Goal: Book appointment/travel/reservation

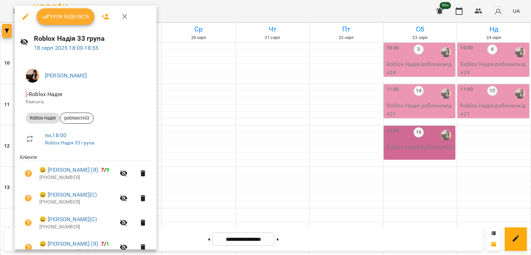
click at [4, 27] on div at bounding box center [265, 127] width 531 height 255
click at [6, 30] on icon "button" at bounding box center [7, 31] width 4 height 4
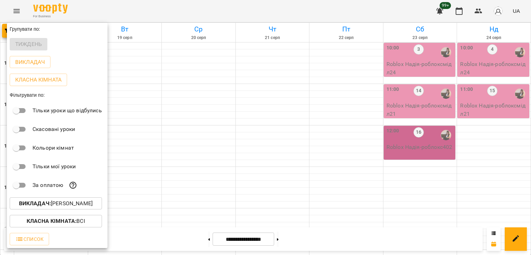
click at [66, 205] on p "Викладач : [PERSON_NAME]" at bounding box center [56, 203] width 74 height 8
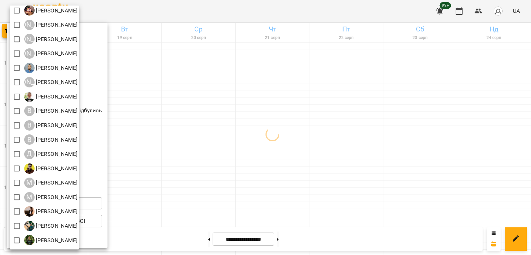
scroll to position [45, 0]
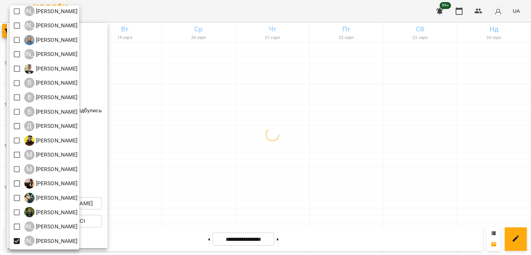
click at [277, 163] on div at bounding box center [265, 127] width 531 height 255
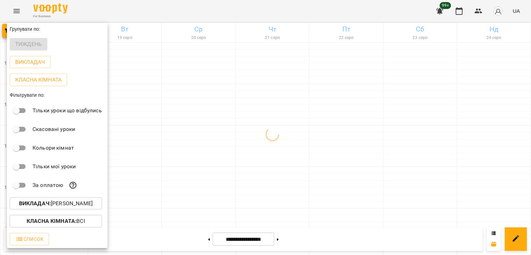
click at [223, 153] on div at bounding box center [265, 127] width 531 height 255
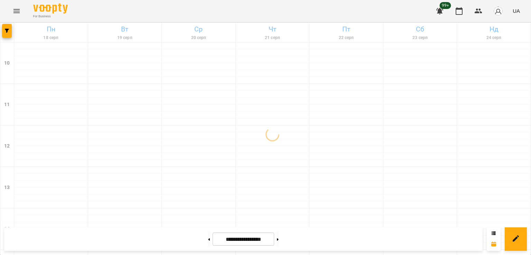
scroll to position [358, 0]
click at [208, 235] on button at bounding box center [209, 239] width 2 height 15
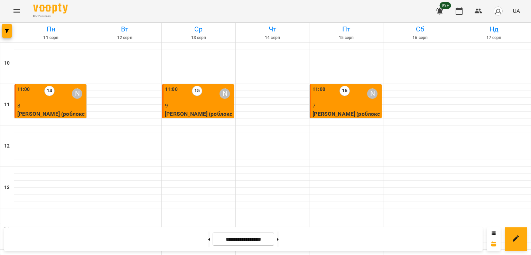
scroll to position [0, 0]
click at [327, 99] on div "11:00 16 [PERSON_NAME]" at bounding box center [346, 94] width 68 height 16
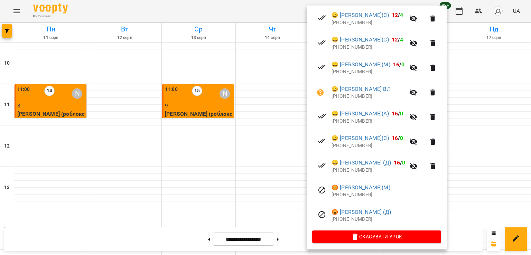
scroll to position [158, 0]
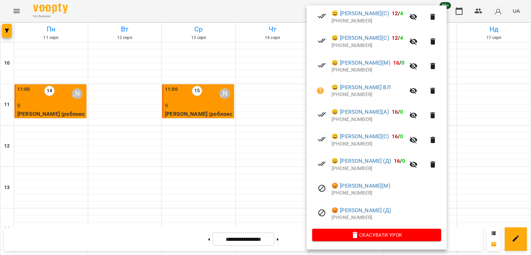
click at [198, 93] on div at bounding box center [265, 127] width 531 height 255
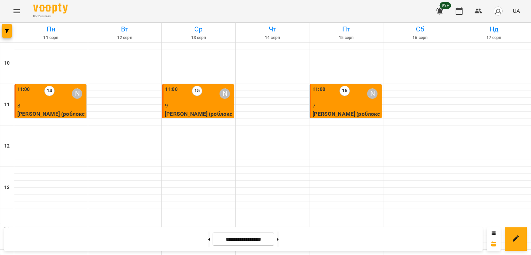
click at [344, 106] on p "7" at bounding box center [346, 106] width 68 height 8
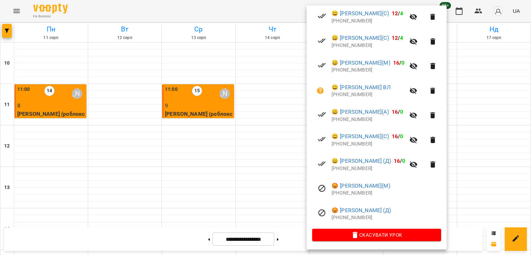
click at [192, 101] on div at bounding box center [265, 127] width 531 height 255
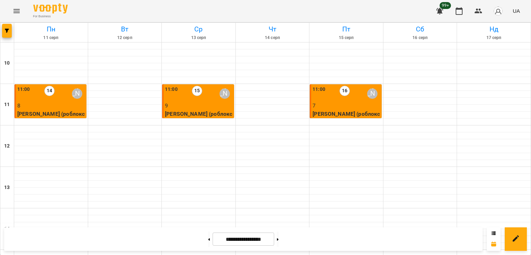
click at [351, 104] on p "7" at bounding box center [346, 106] width 68 height 8
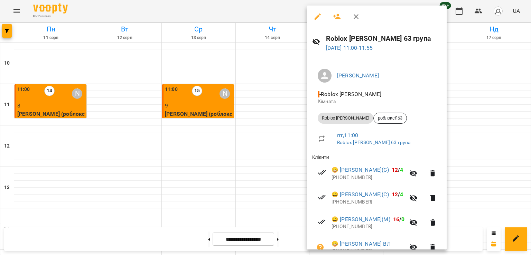
click at [201, 102] on div at bounding box center [265, 127] width 531 height 255
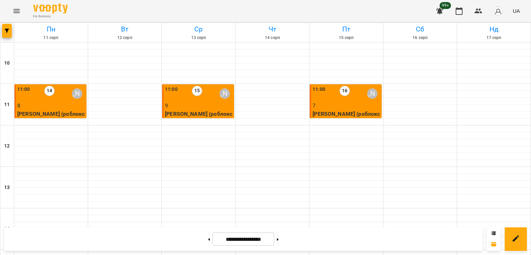
click at [359, 103] on p "7" at bounding box center [346, 106] width 68 height 8
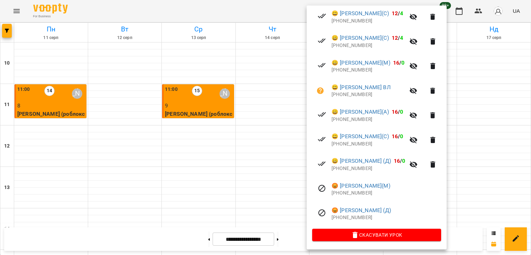
click at [181, 105] on div at bounding box center [265, 127] width 531 height 255
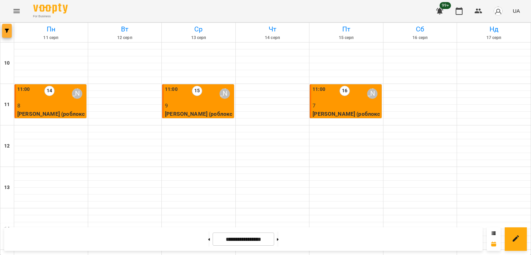
click at [4, 31] on span "button" at bounding box center [7, 31] width 10 height 4
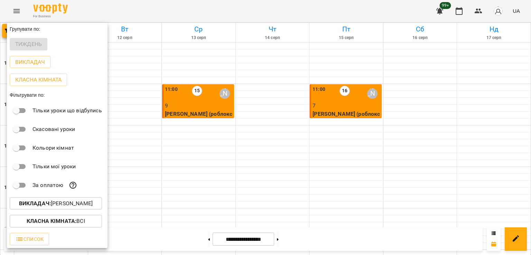
click at [63, 208] on p "Викладач : [PERSON_NAME]" at bounding box center [56, 203] width 74 height 8
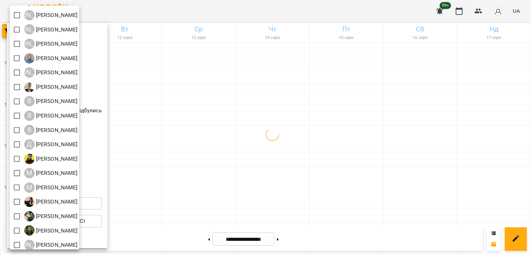
scroll to position [45, 0]
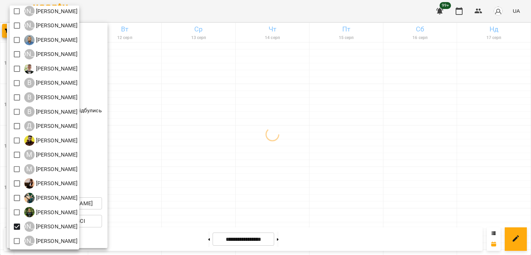
click at [330, 157] on div at bounding box center [265, 127] width 531 height 255
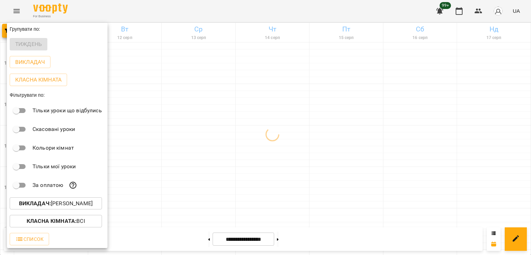
click at [293, 149] on div at bounding box center [265, 127] width 531 height 255
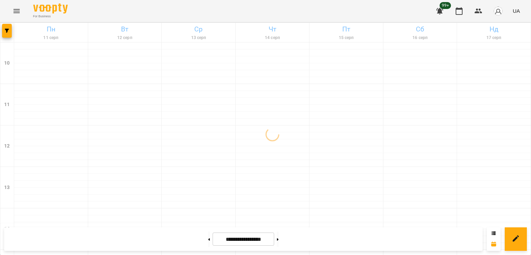
scroll to position [276, 0]
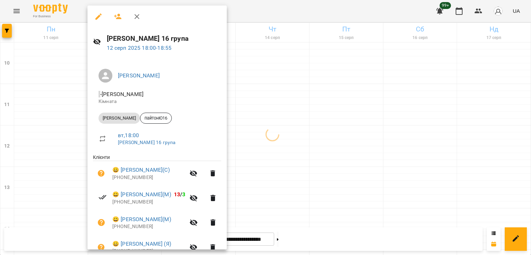
scroll to position [182, 0]
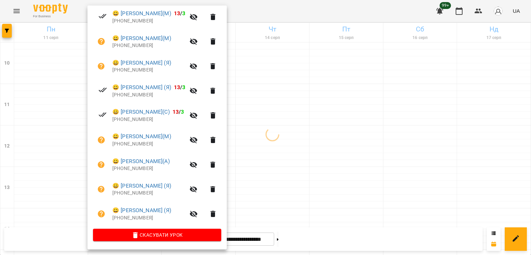
click at [277, 116] on div at bounding box center [265, 127] width 531 height 255
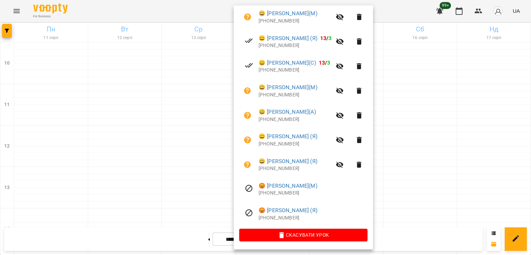
drag, startPoint x: 145, startPoint y: 123, endPoint x: 208, endPoint y: 150, distance: 67.8
click at [148, 124] on div at bounding box center [265, 127] width 531 height 255
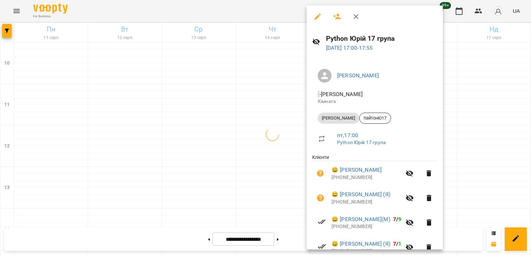
scroll to position [104, 0]
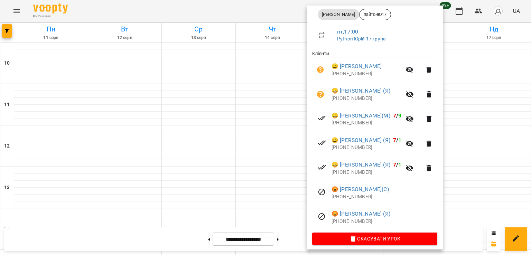
click at [245, 122] on div at bounding box center [265, 127] width 531 height 255
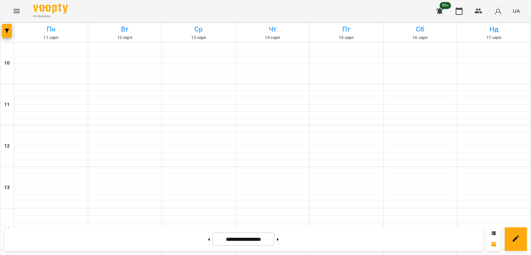
scroll to position [242, 0]
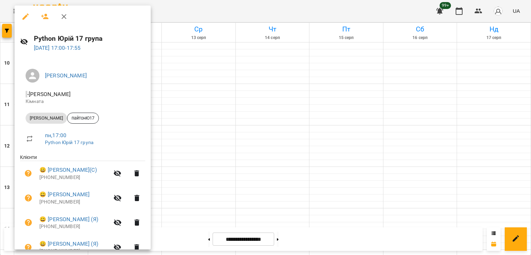
click at [371, 102] on div at bounding box center [265, 127] width 531 height 255
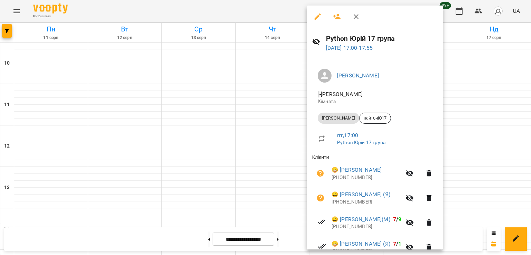
drag, startPoint x: 180, startPoint y: 139, endPoint x: 187, endPoint y: 143, distance: 8.2
click at [180, 139] on div at bounding box center [265, 127] width 531 height 255
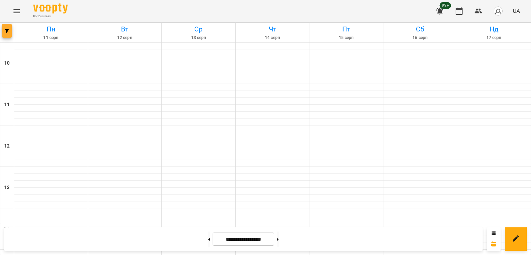
click at [9, 32] on span "button" at bounding box center [7, 31] width 10 height 4
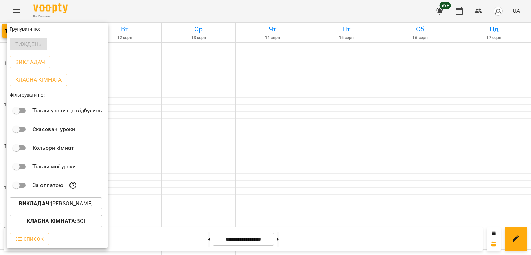
click at [51, 201] on b "Викладач :" at bounding box center [35, 203] width 32 height 7
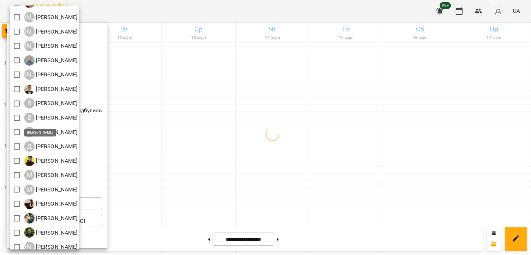
scroll to position [45, 0]
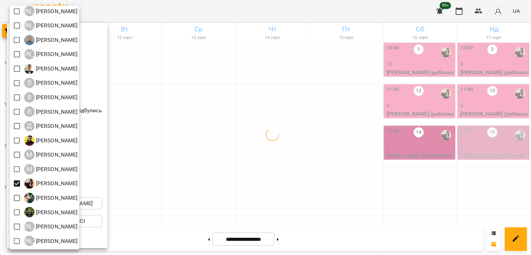
click at [330, 160] on div at bounding box center [265, 127] width 531 height 255
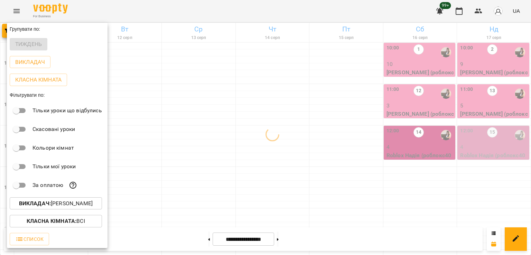
click at [339, 150] on div at bounding box center [265, 127] width 531 height 255
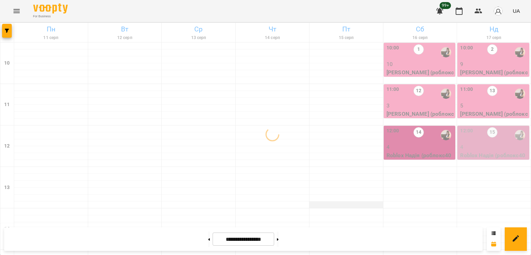
scroll to position [0, 0]
click at [419, 146] on p "4" at bounding box center [420, 147] width 68 height 8
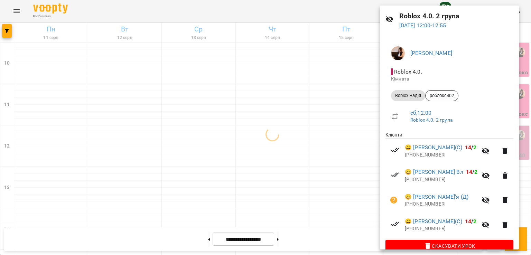
scroll to position [35, 0]
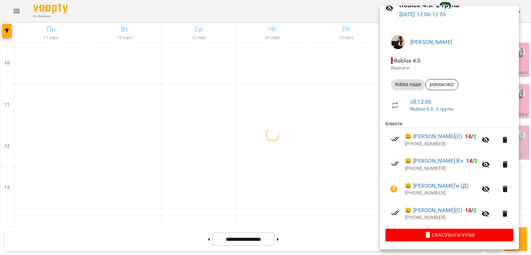
click at [327, 145] on div at bounding box center [265, 127] width 531 height 255
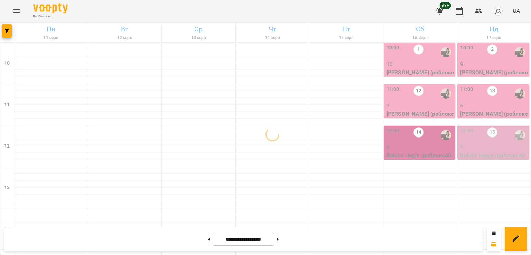
click at [398, 108] on p "3" at bounding box center [420, 106] width 68 height 8
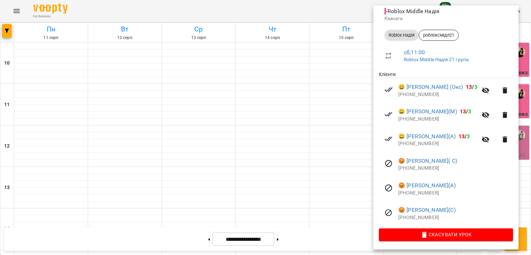
scroll to position [92, 0]
drag, startPoint x: 337, startPoint y: 128, endPoint x: 414, endPoint y: 126, distance: 76.7
click at [338, 128] on div at bounding box center [265, 127] width 531 height 255
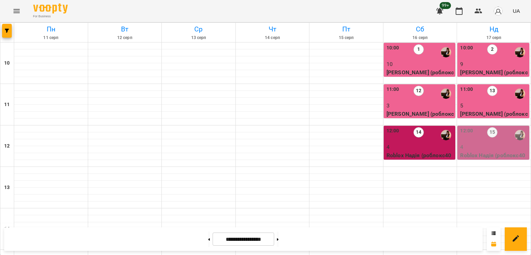
click at [481, 104] on p "5" at bounding box center [494, 106] width 68 height 8
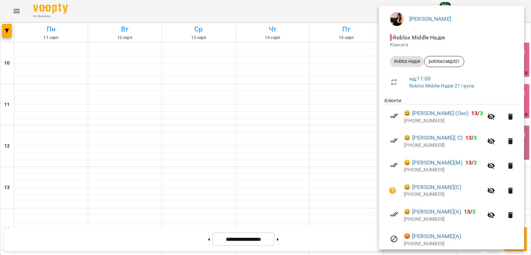
scroll to position [100, 0]
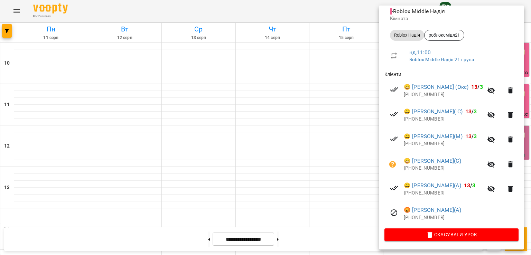
click at [305, 137] on div at bounding box center [265, 127] width 531 height 255
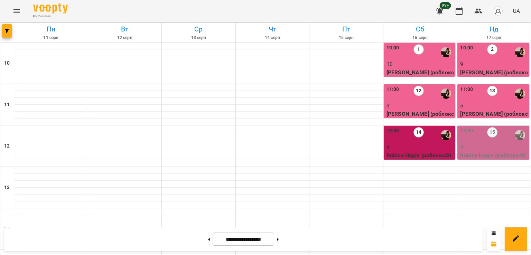
click at [390, 104] on p "3" at bounding box center [420, 106] width 68 height 8
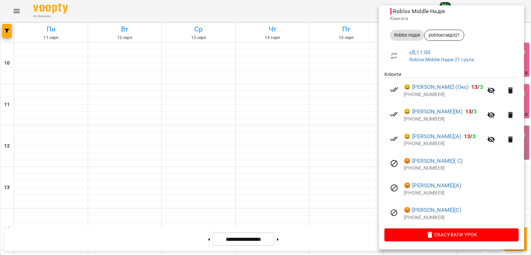
click at [217, 134] on div at bounding box center [265, 127] width 531 height 255
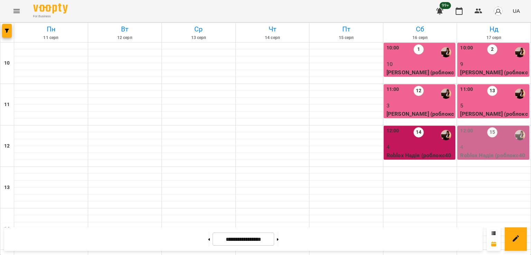
click at [438, 101] on div at bounding box center [446, 94] width 16 height 16
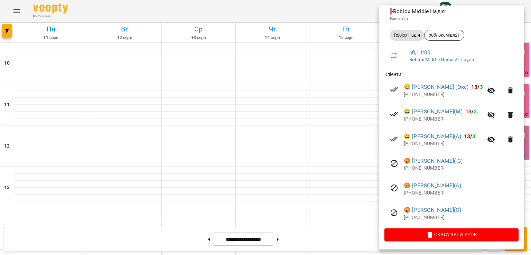
click at [423, 218] on p "[PHONE_NUMBER]" at bounding box center [461, 217] width 115 height 7
click at [422, 219] on p "[PHONE_NUMBER]" at bounding box center [461, 217] width 115 height 7
copy p "380979723436"
click at [4, 17] on div at bounding box center [265, 127] width 531 height 255
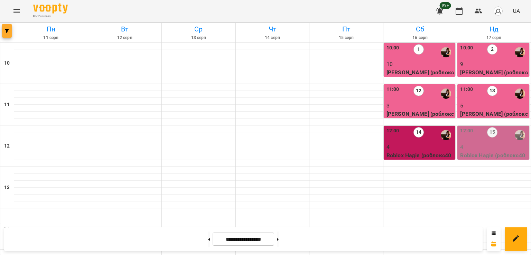
click at [6, 31] on icon "button" at bounding box center [7, 31] width 4 height 4
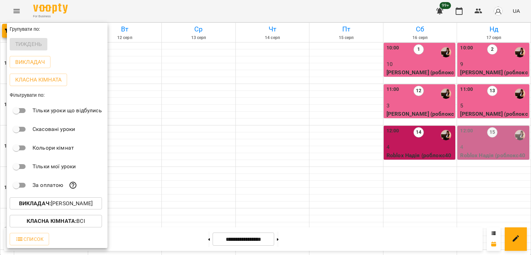
click at [72, 201] on p "Викладач : [PERSON_NAME]" at bounding box center [56, 203] width 74 height 8
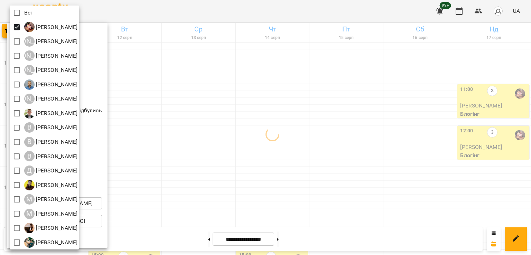
click at [314, 139] on div at bounding box center [265, 127] width 531 height 255
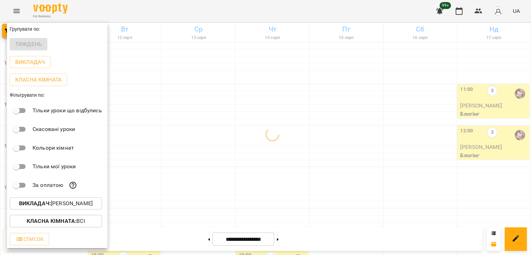
click at [282, 177] on div at bounding box center [265, 127] width 531 height 255
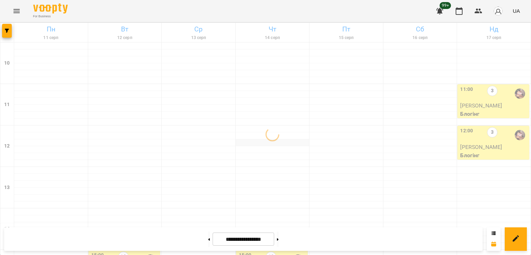
scroll to position [207, 0]
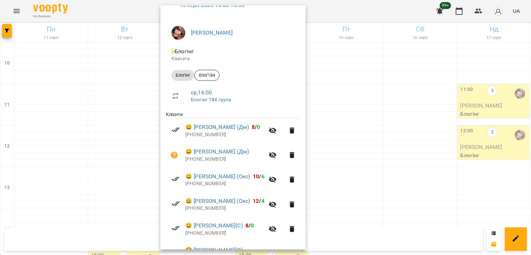
scroll to position [133, 0]
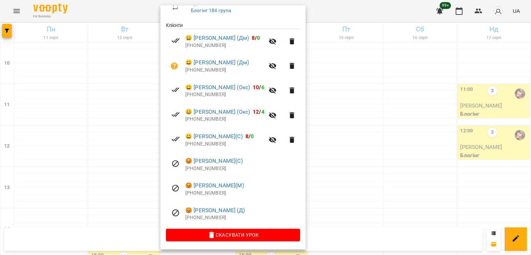
click at [358, 109] on div at bounding box center [265, 127] width 531 height 255
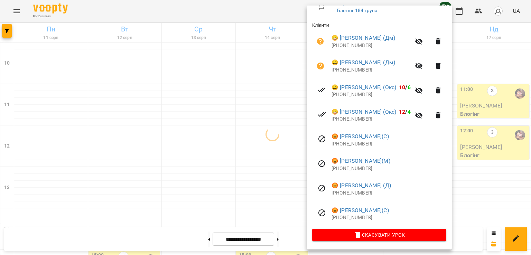
click at [189, 106] on div at bounding box center [265, 127] width 531 height 255
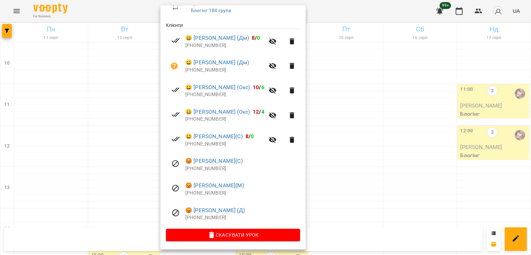
click at [78, 105] on div at bounding box center [265, 127] width 531 height 255
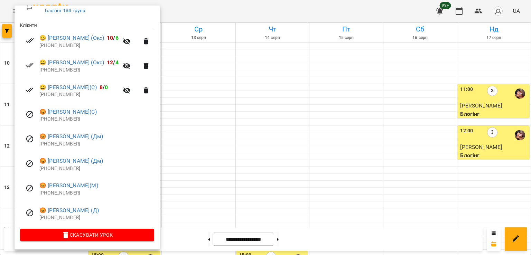
click at [234, 108] on div at bounding box center [265, 127] width 531 height 255
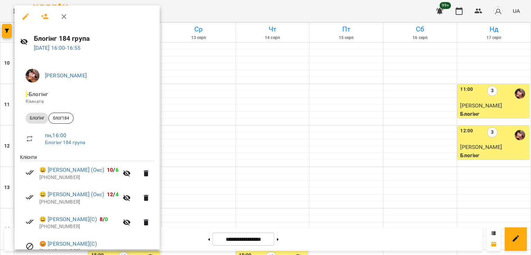
click at [261, 109] on div at bounding box center [265, 127] width 531 height 255
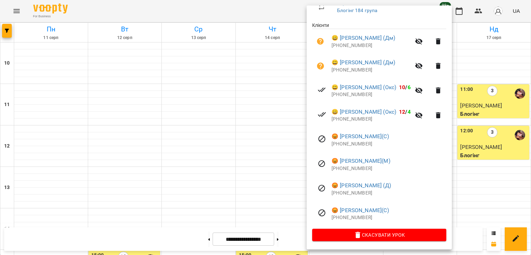
drag, startPoint x: 168, startPoint y: 118, endPoint x: 153, endPoint y: 107, distance: 18.5
click at [167, 116] on div at bounding box center [265, 127] width 531 height 255
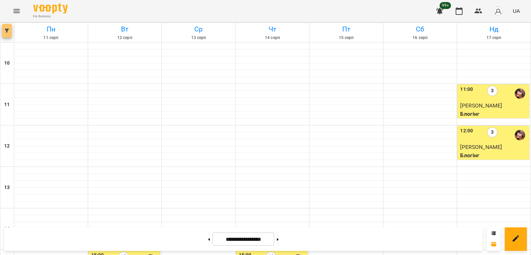
click at [4, 29] on span "button" at bounding box center [7, 31] width 10 height 4
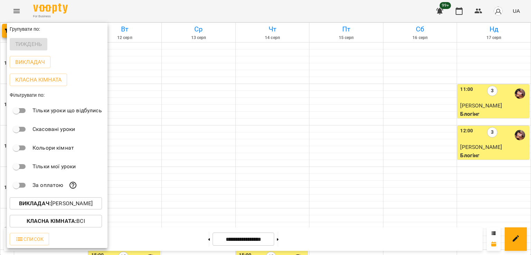
click at [61, 203] on p "Викладач : [PERSON_NAME]" at bounding box center [56, 203] width 74 height 8
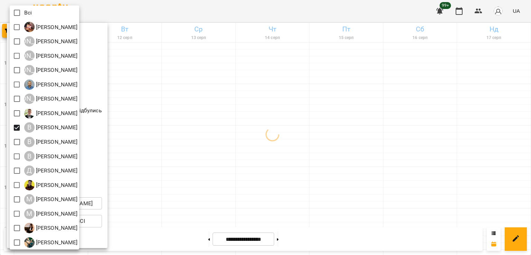
drag, startPoint x: 289, startPoint y: 146, endPoint x: 332, endPoint y: 146, distance: 42.5
click at [290, 146] on div at bounding box center [265, 127] width 531 height 255
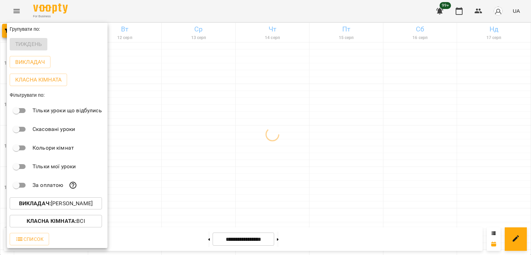
click at [344, 140] on div at bounding box center [265, 127] width 531 height 255
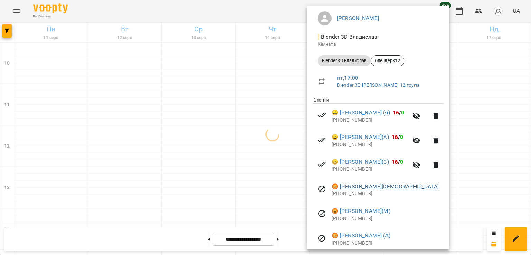
scroll to position [108, 0]
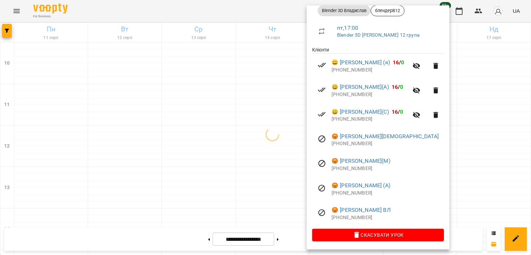
click at [275, 136] on div at bounding box center [265, 127] width 531 height 255
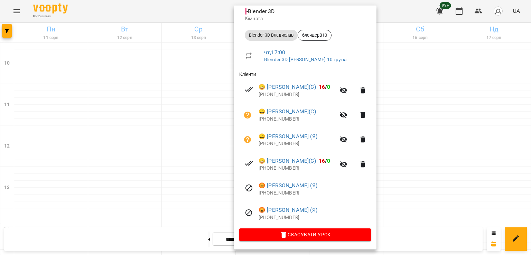
scroll to position [84, 0]
click at [200, 163] on div at bounding box center [265, 127] width 531 height 255
